Goal: Task Accomplishment & Management: Manage account settings

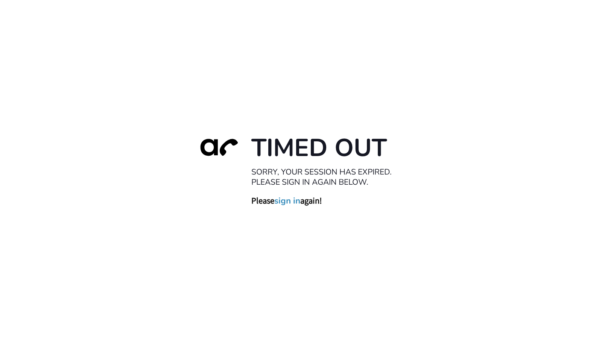
click at [293, 201] on link "sign in" at bounding box center [287, 200] width 26 height 11
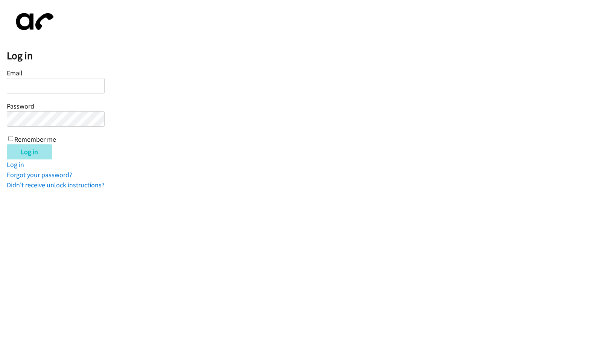
type input "Mlee@lendingpoint.com"
click at [36, 151] on input "Log in" at bounding box center [29, 151] width 45 height 15
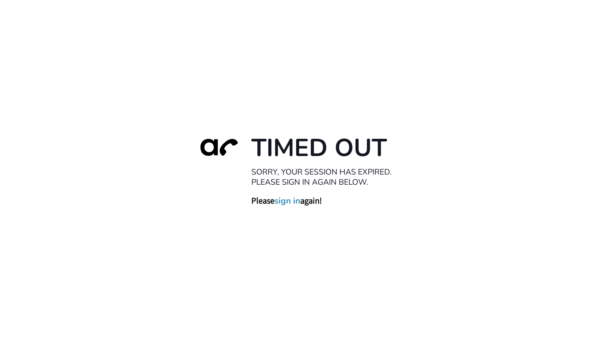
click at [288, 201] on link "sign in" at bounding box center [287, 200] width 26 height 11
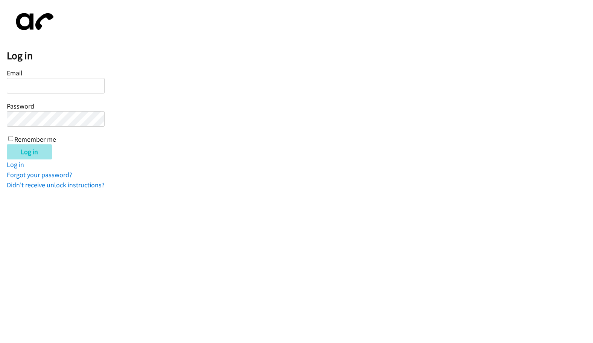
type input "Mlee@lendingpoint.com"
click at [33, 149] on input "Log in" at bounding box center [29, 151] width 45 height 15
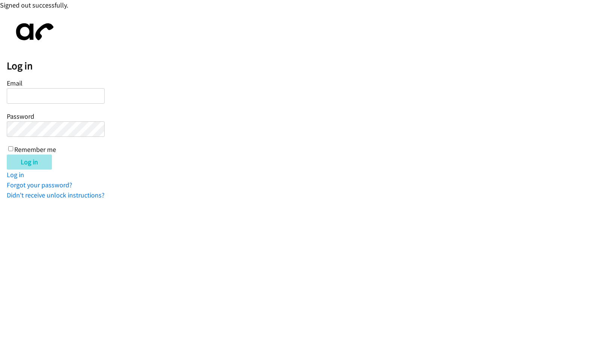
type input "[EMAIL_ADDRESS][DOMAIN_NAME]"
click at [29, 159] on input "Log in" at bounding box center [29, 161] width 45 height 15
